Goal: Task Accomplishment & Management: Manage account settings

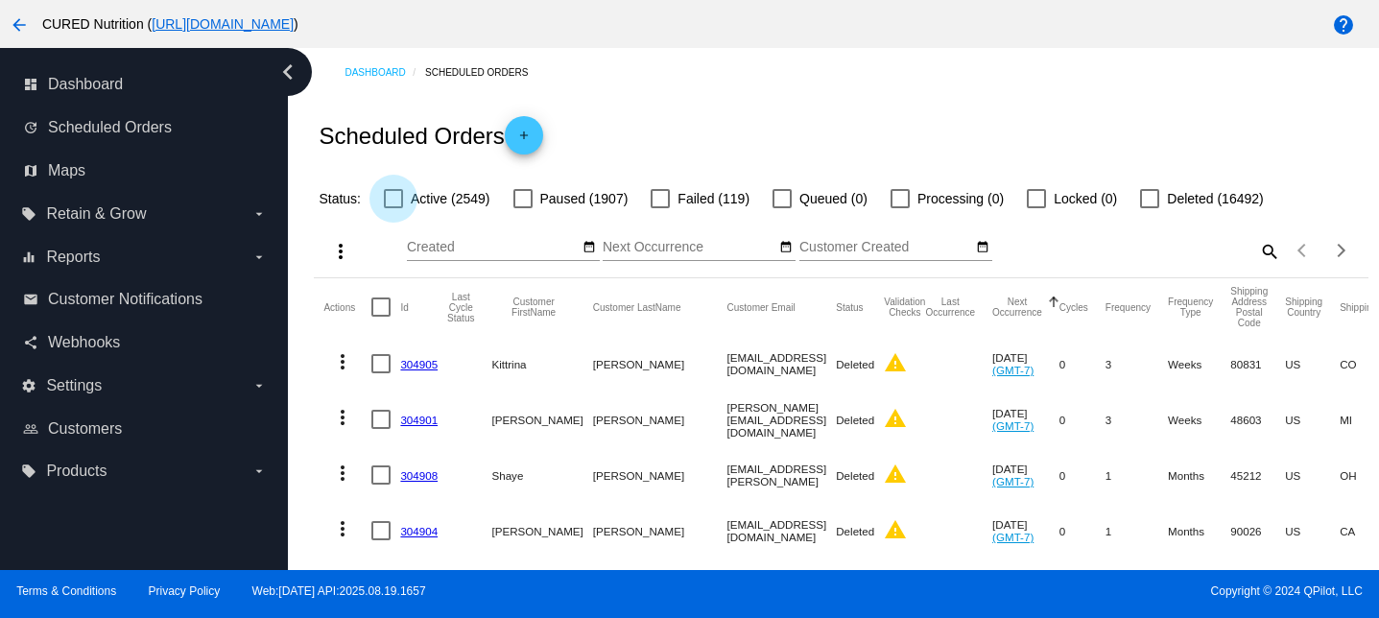
click at [398, 197] on div at bounding box center [393, 198] width 19 height 19
click at [393, 208] on input "Active (2549)" at bounding box center [393, 208] width 1 height 1
checkbox input "true"
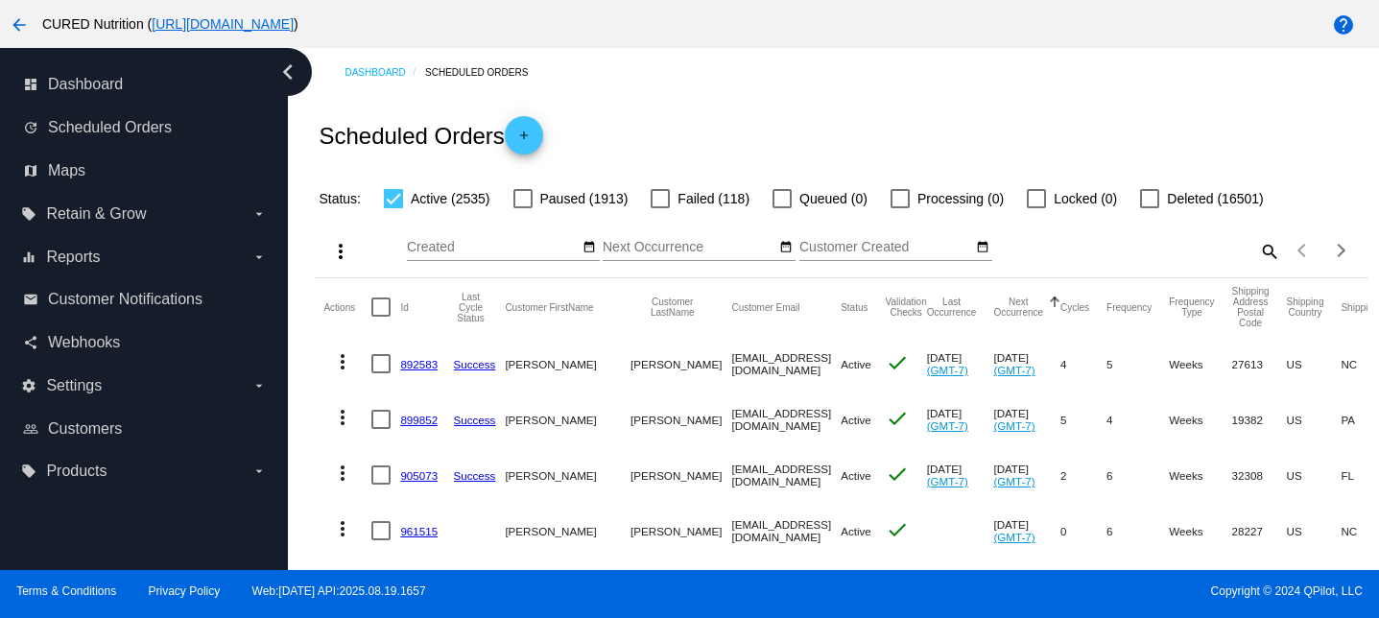
click at [342, 252] on mat-icon "more_vert" at bounding box center [340, 251] width 23 height 23
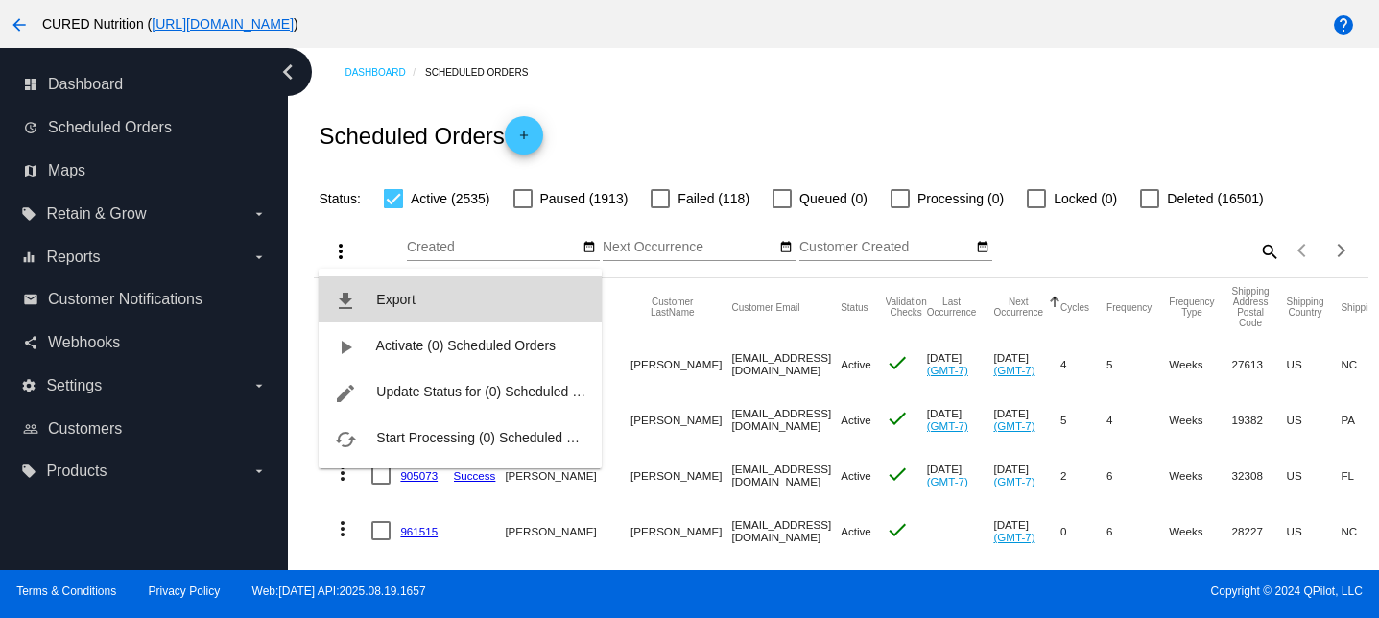
click at [420, 301] on button "file_download Export" at bounding box center [460, 299] width 283 height 46
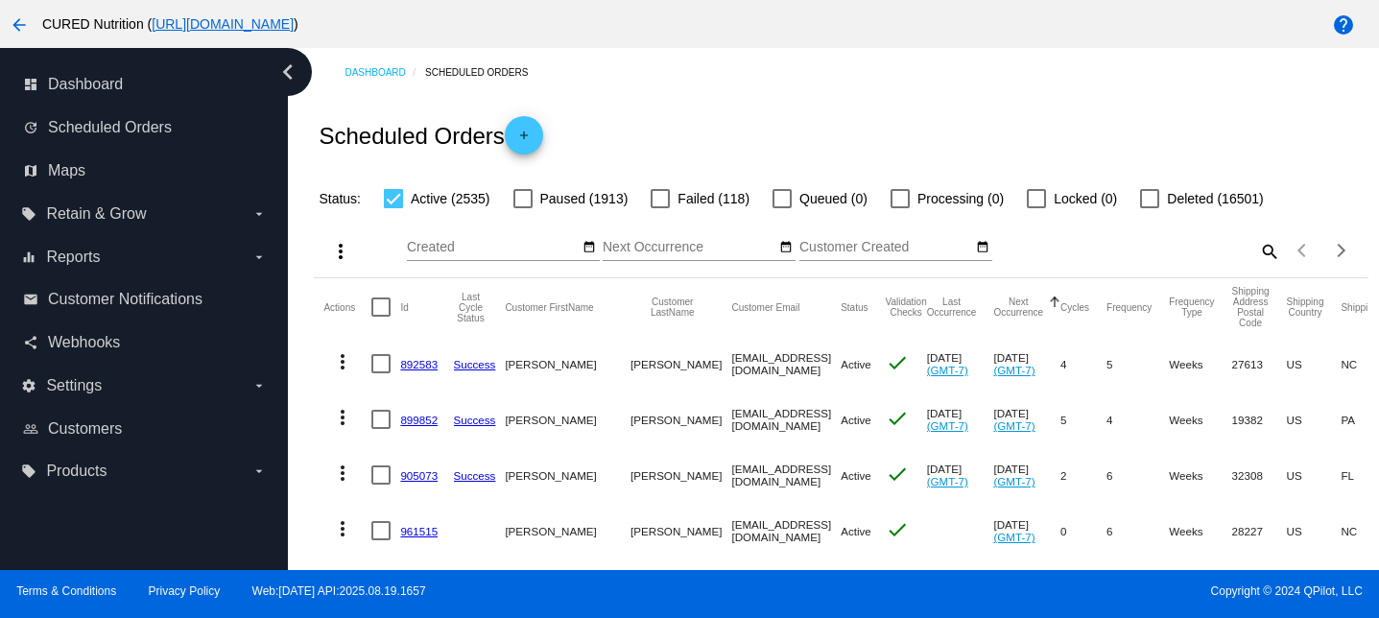
click at [337, 235] on button "more_vert" at bounding box center [338, 250] width 38 height 38
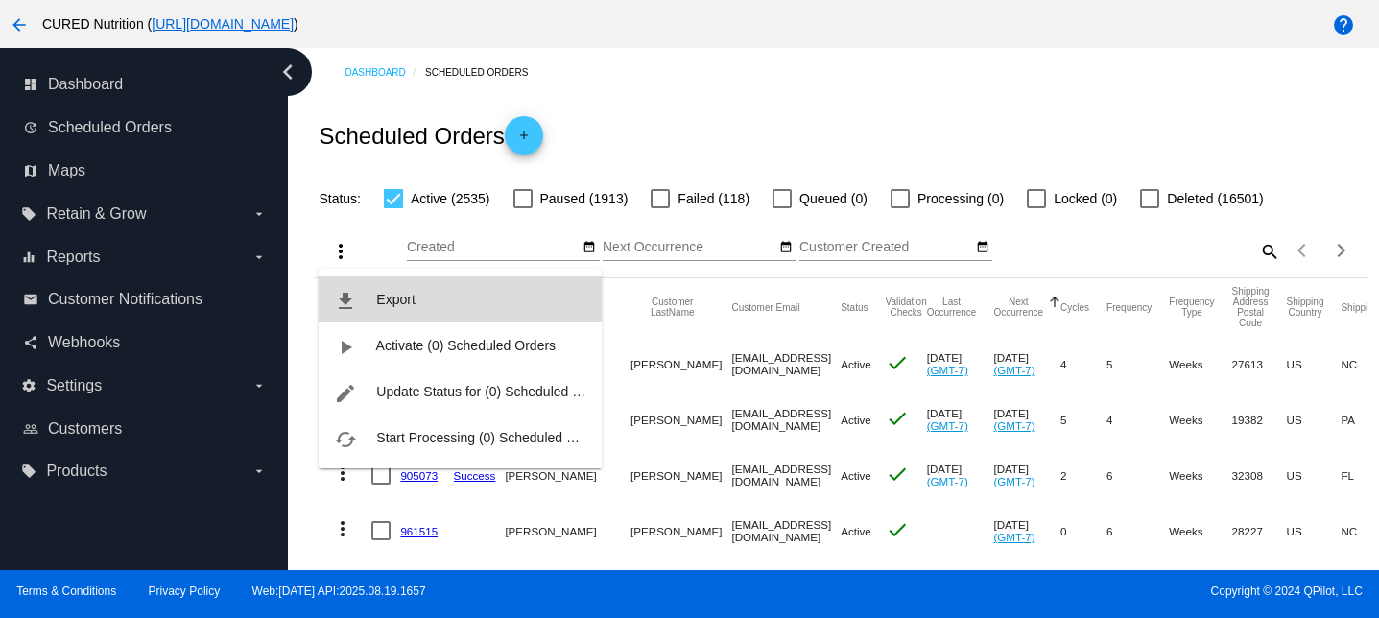
click at [426, 306] on button "file_download Export" at bounding box center [460, 299] width 283 height 46
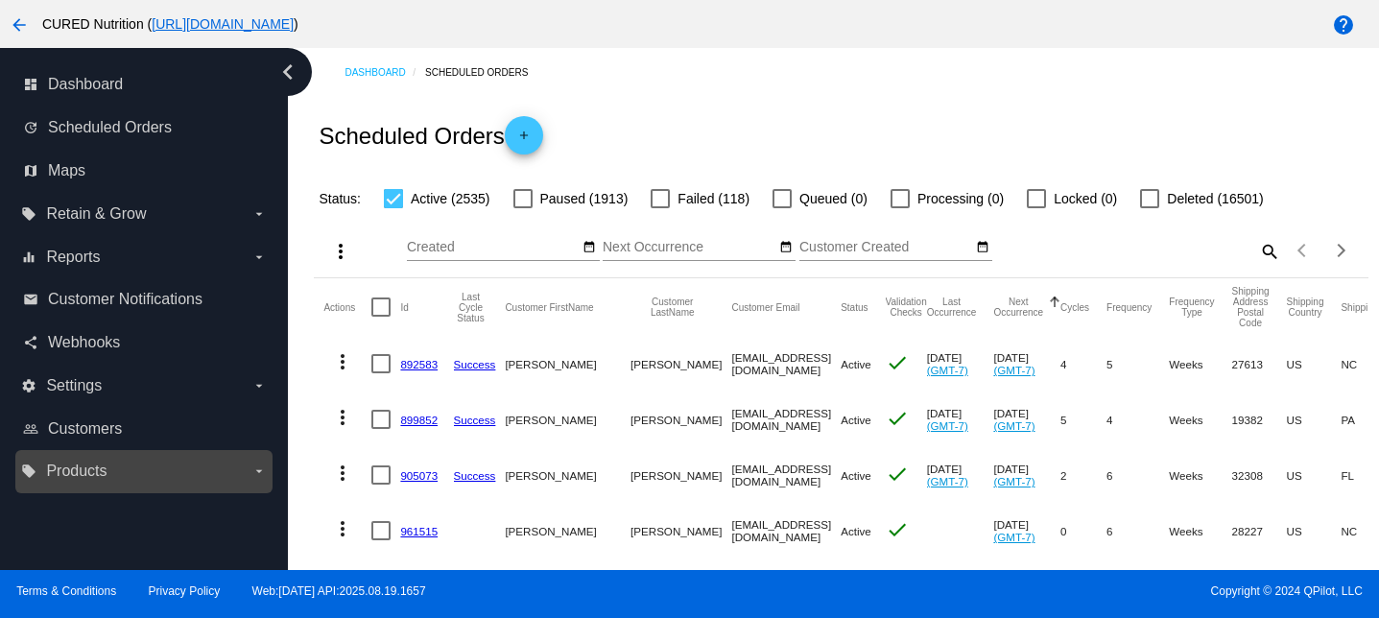
click at [88, 474] on span "Products" at bounding box center [76, 471] width 60 height 17
click at [0, 0] on input "local_offer Products arrow_drop_down" at bounding box center [0, 0] width 0 height 0
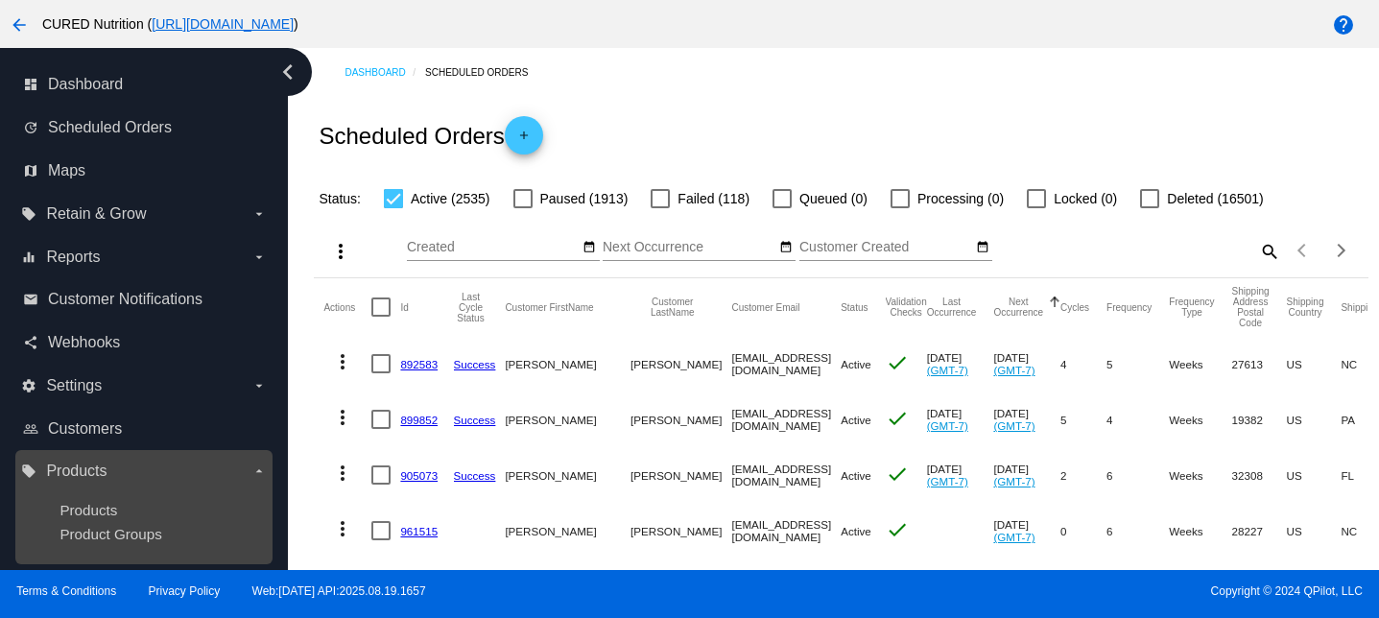
scroll to position [11, 0]
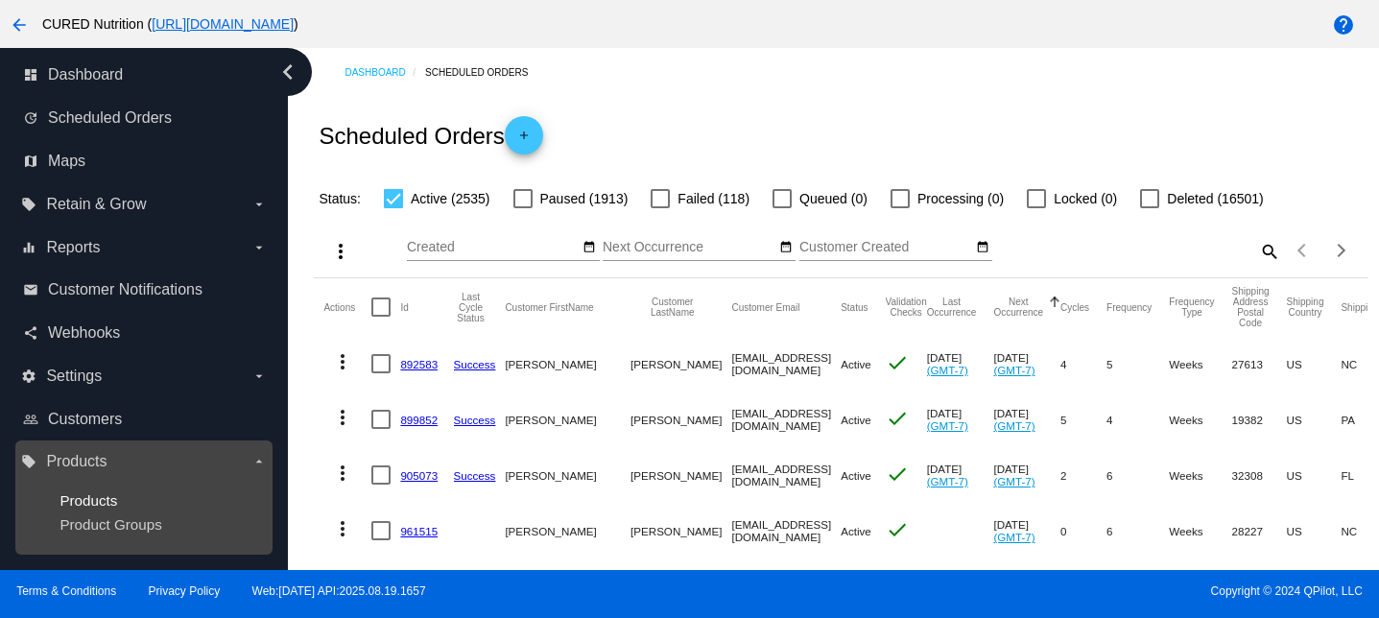
click at [96, 494] on span "Products" at bounding box center [89, 500] width 58 height 16
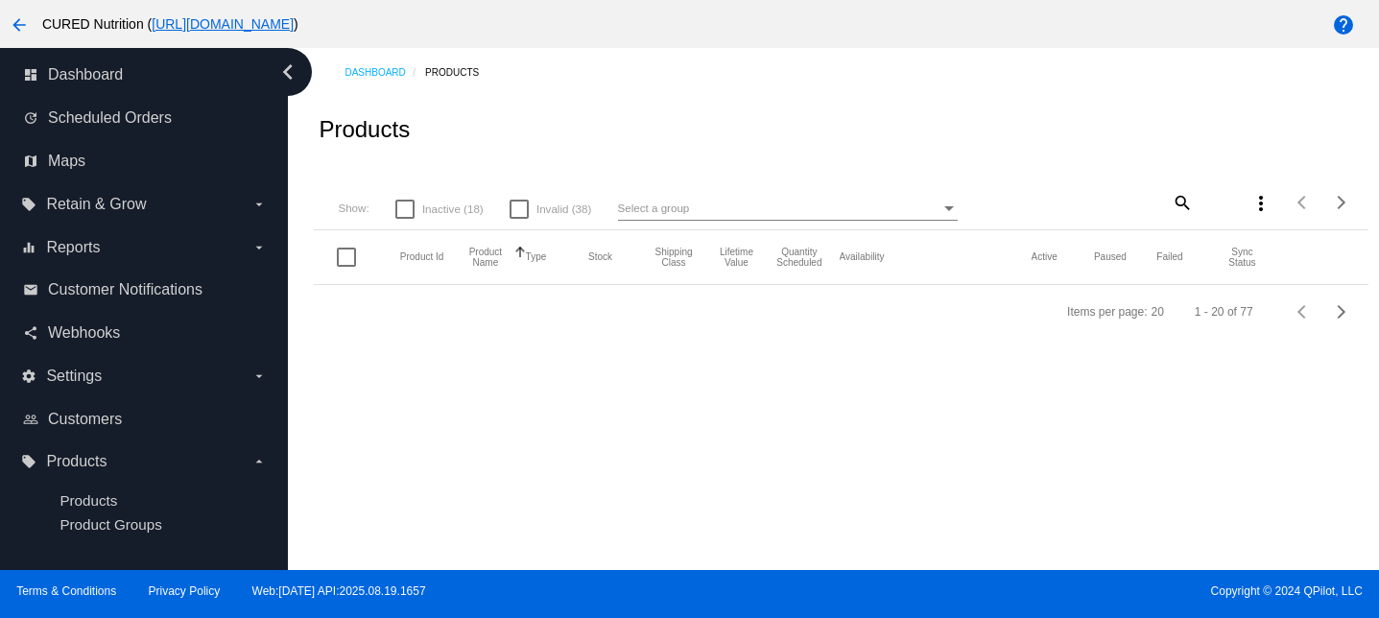
click at [1179, 196] on mat-icon "search" at bounding box center [1181, 202] width 23 height 30
click at [1133, 203] on input "Search" at bounding box center [1105, 199] width 175 height 15
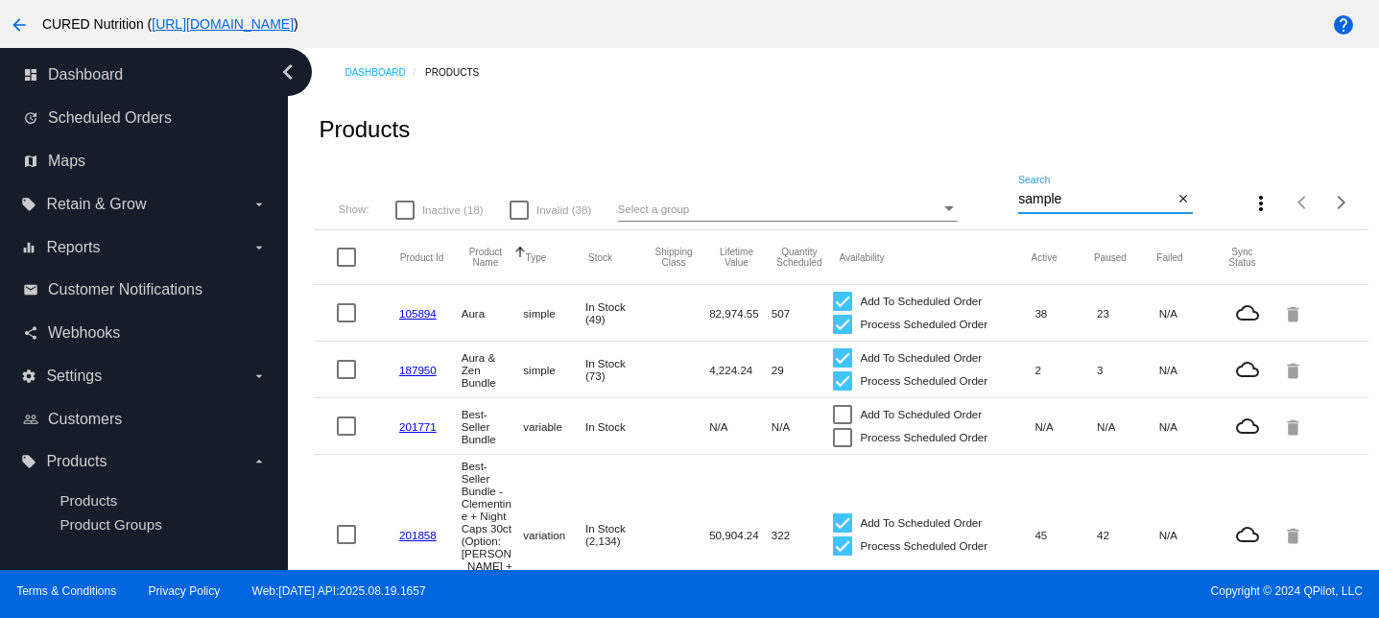
type input "sample"
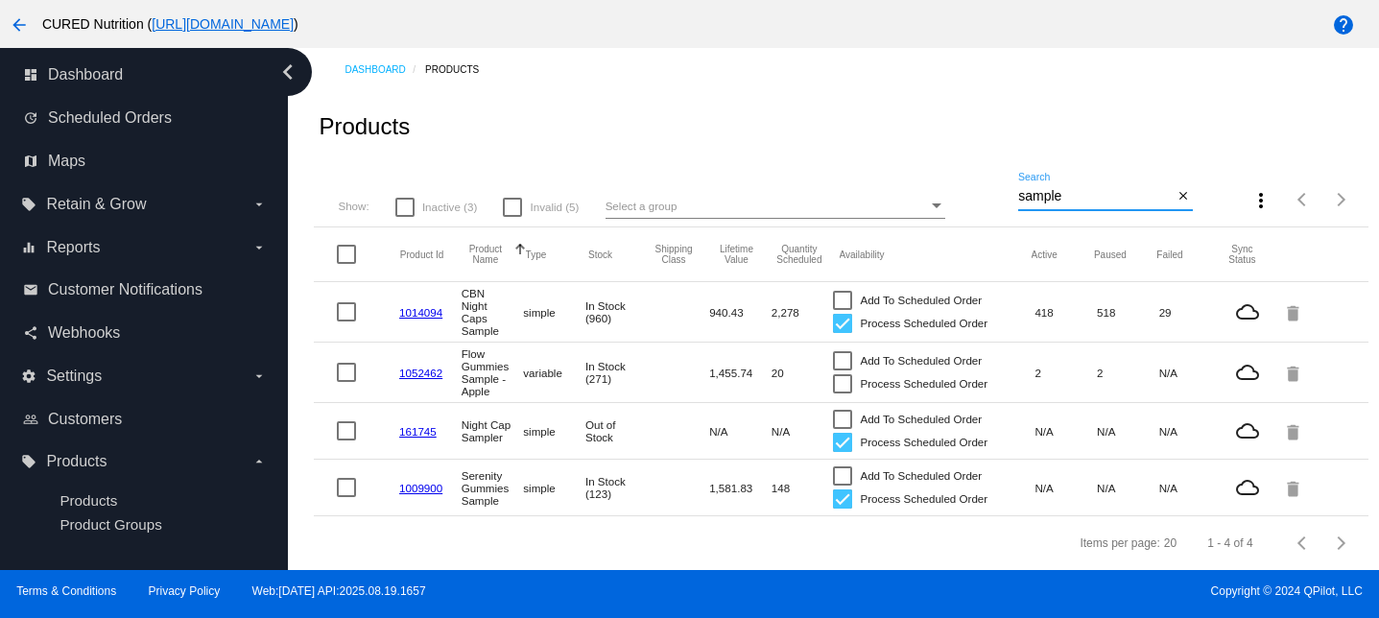
scroll to position [12, 0]
click at [976, 102] on div "Products" at bounding box center [841, 126] width 1054 height 65
